Goal: Check status: Check status

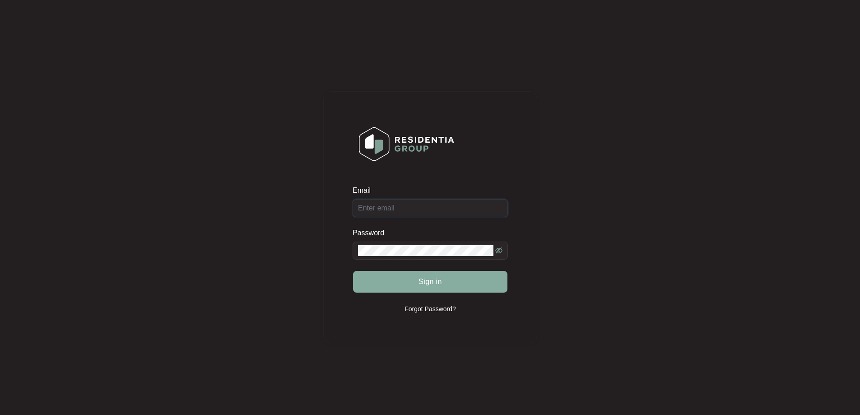
type input "[EMAIL_ADDRESS][DOMAIN_NAME]"
click at [430, 282] on span "Sign in" at bounding box center [429, 281] width 23 height 11
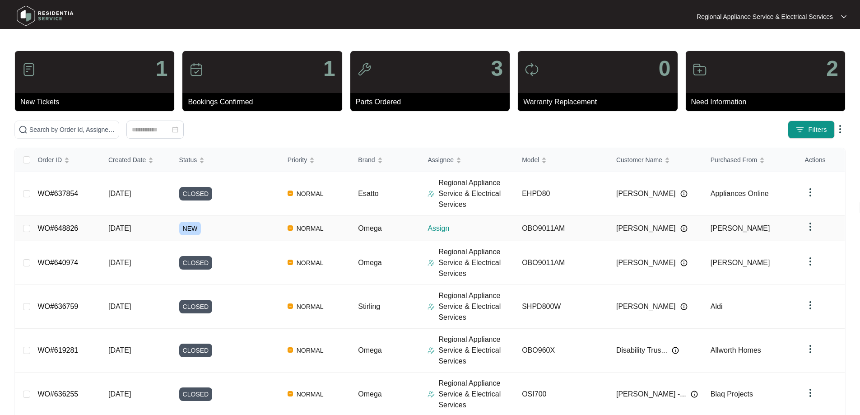
click at [64, 225] on link "WO#648826" at bounding box center [57, 228] width 41 height 8
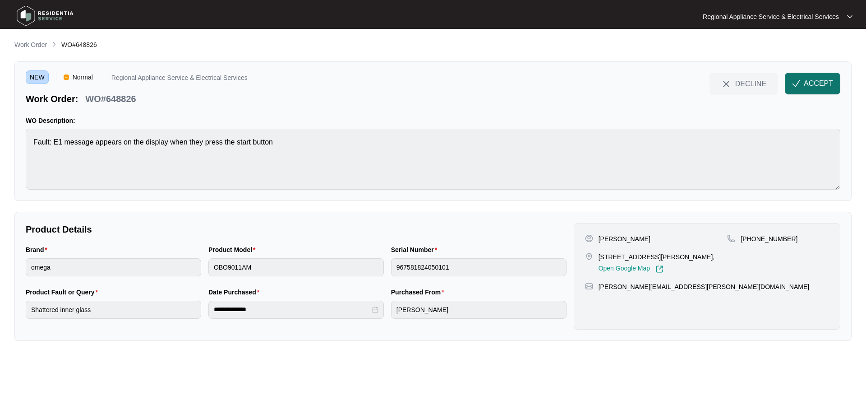
click at [812, 76] on button "ACCEPT" at bounding box center [812, 84] width 55 height 22
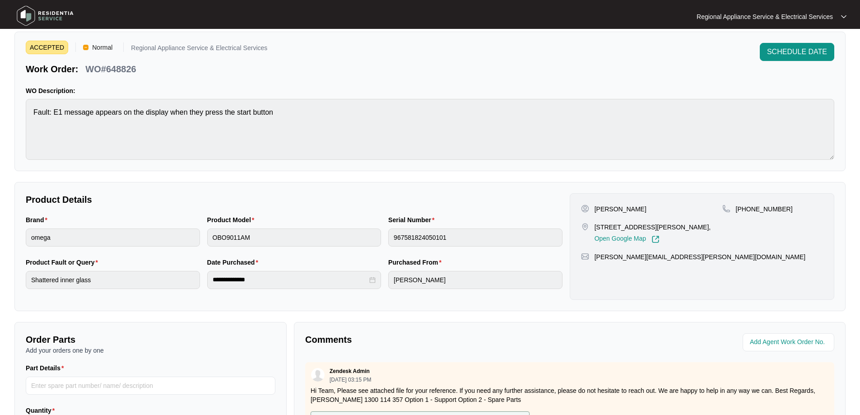
scroll to position [184, 0]
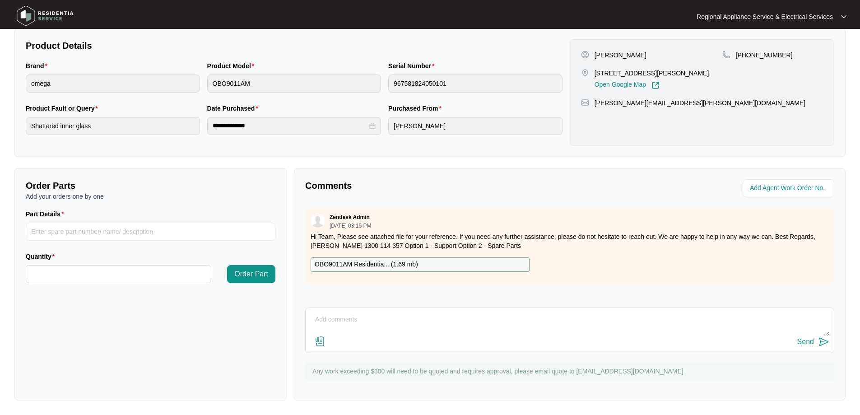
click at [358, 263] on p "OBO9011AM Residentia... ( 1.69 mb )" at bounding box center [365, 264] width 103 height 10
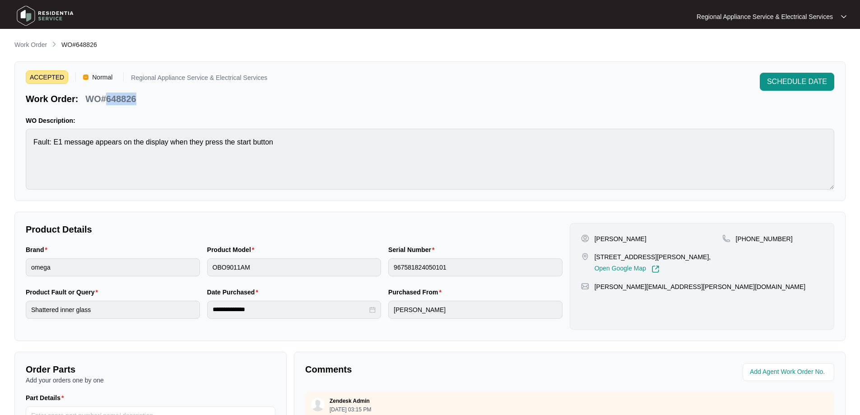
drag, startPoint x: 107, startPoint y: 97, endPoint x: 138, endPoint y: 98, distance: 30.2
click at [138, 98] on div "WO#648826" at bounding box center [111, 97] width 58 height 16
copy p "648826"
